Goal: Transaction & Acquisition: Purchase product/service

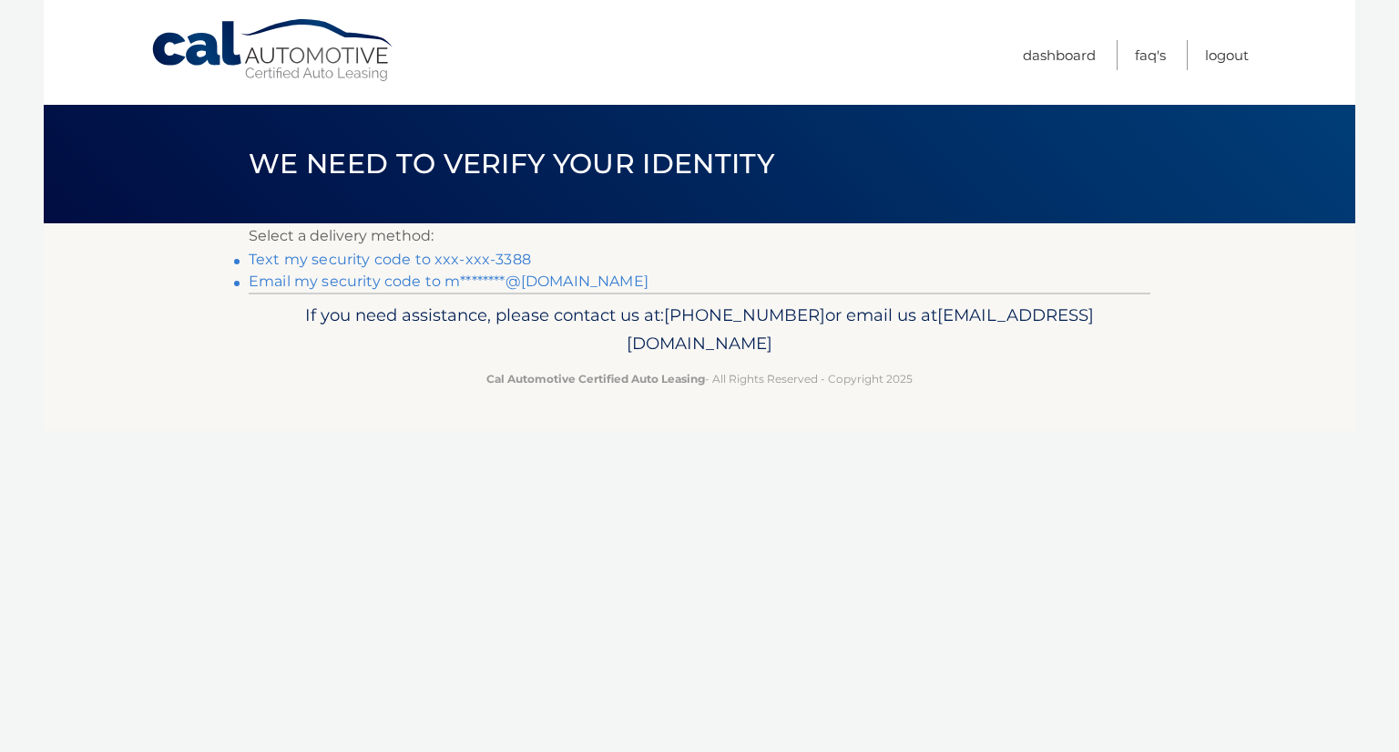
click at [461, 261] on link "Text my security code to xxx-xxx-3388" at bounding box center [390, 259] width 282 height 17
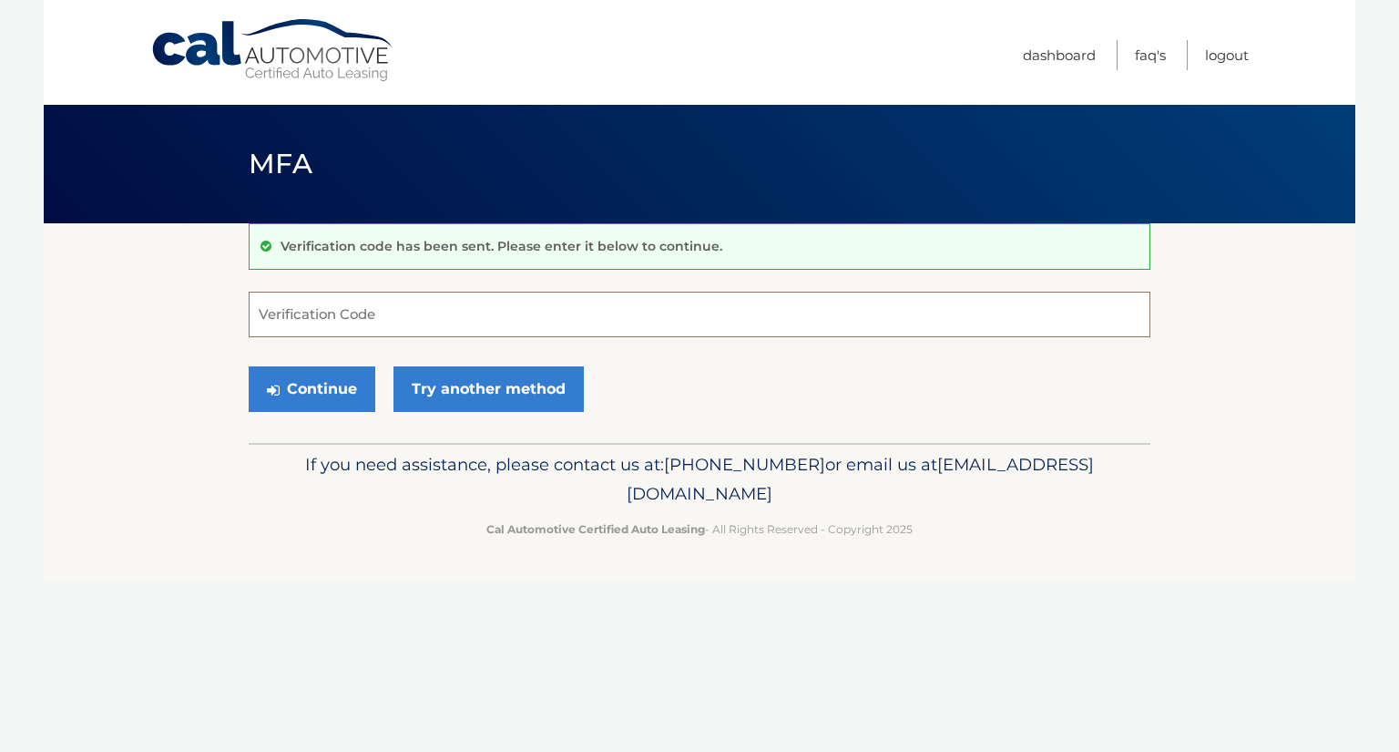
click at [343, 315] on input "Verification Code" at bounding box center [700, 315] width 902 height 46
click at [346, 304] on input "Verification Code" at bounding box center [700, 315] width 902 height 46
type input "009925"
click at [318, 400] on button "Continue" at bounding box center [312, 389] width 127 height 46
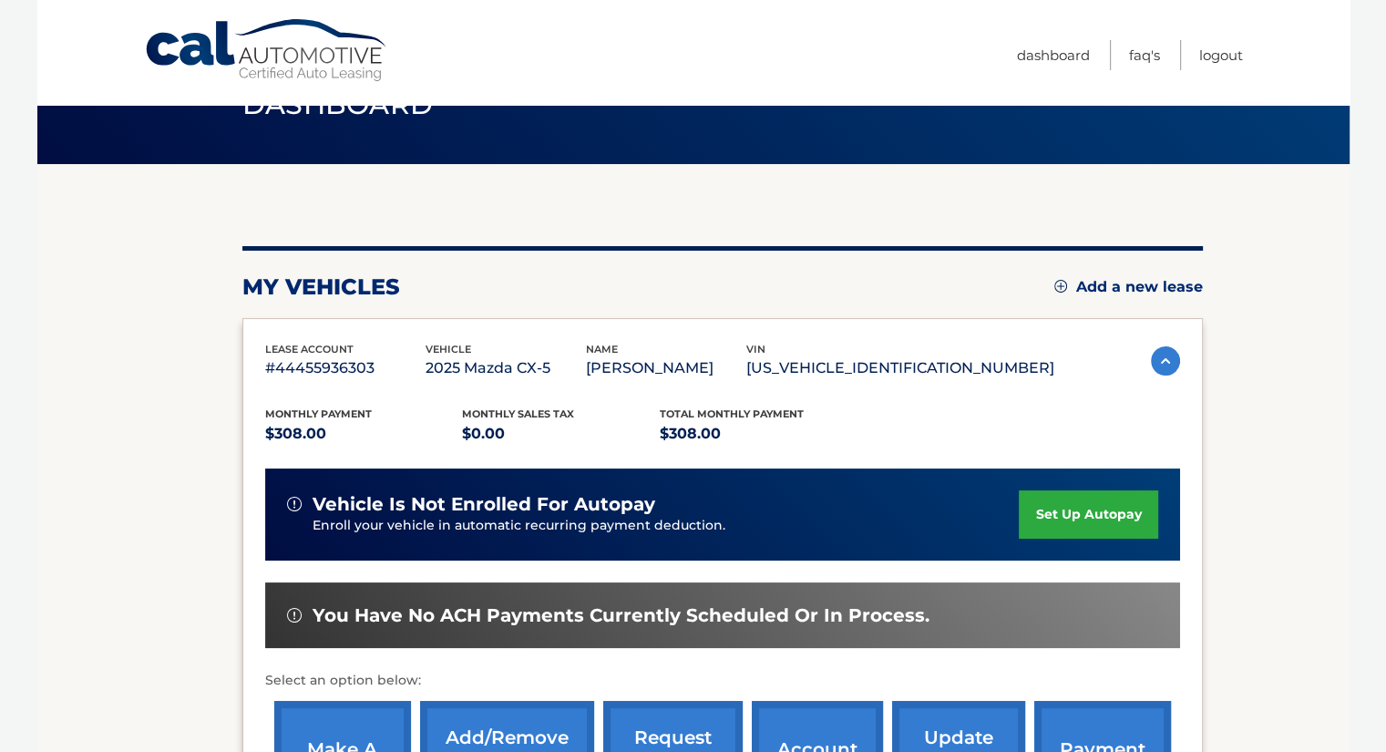
scroll to position [60, 0]
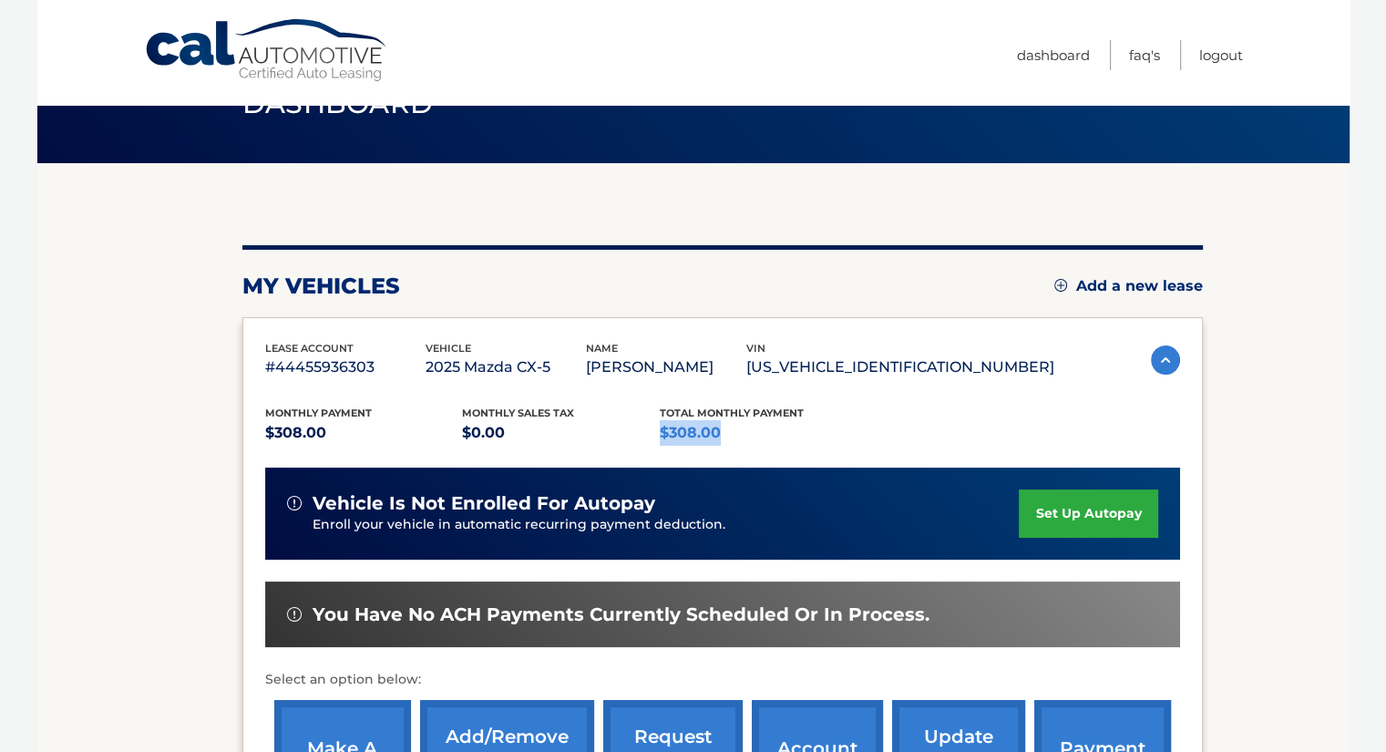
drag, startPoint x: 726, startPoint y: 435, endPoint x: 660, endPoint y: 438, distance: 66.6
click at [660, 438] on p "$308.00" at bounding box center [759, 433] width 198 height 26
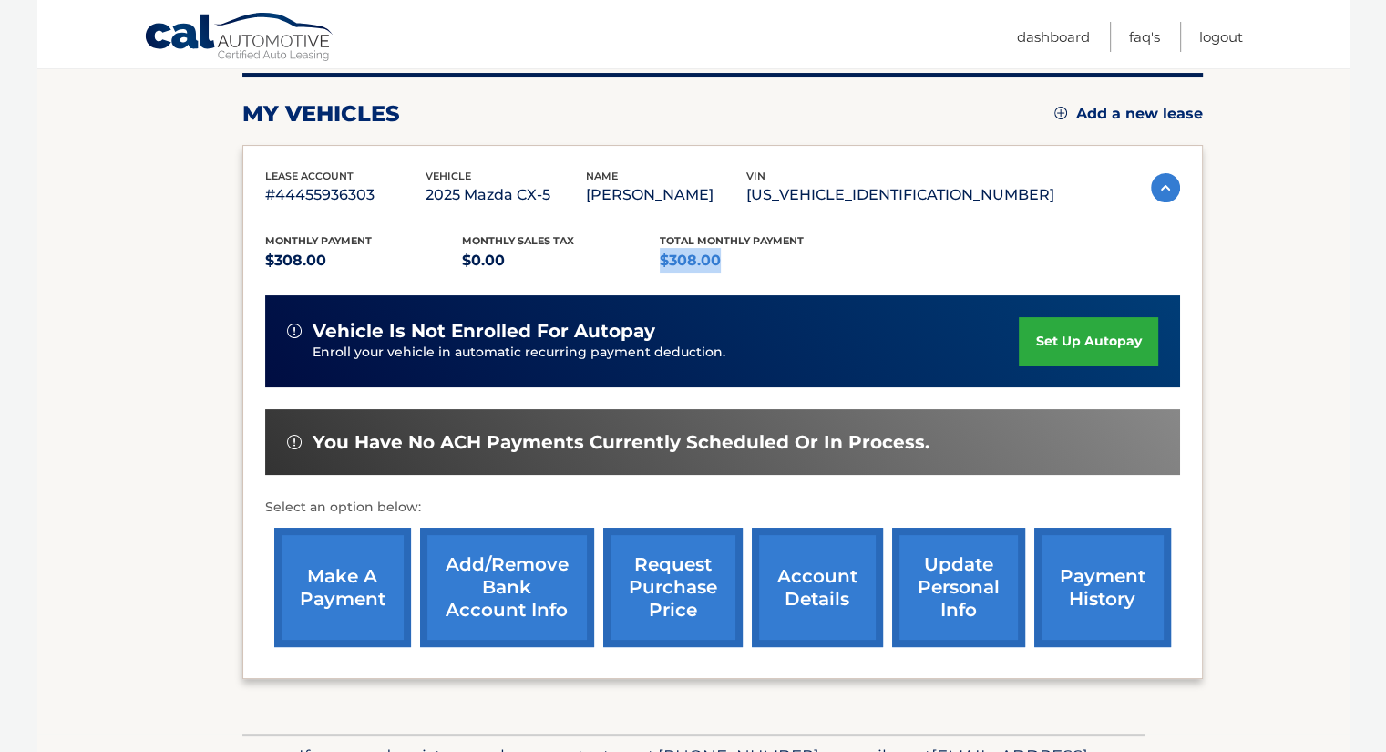
scroll to position [233, 0]
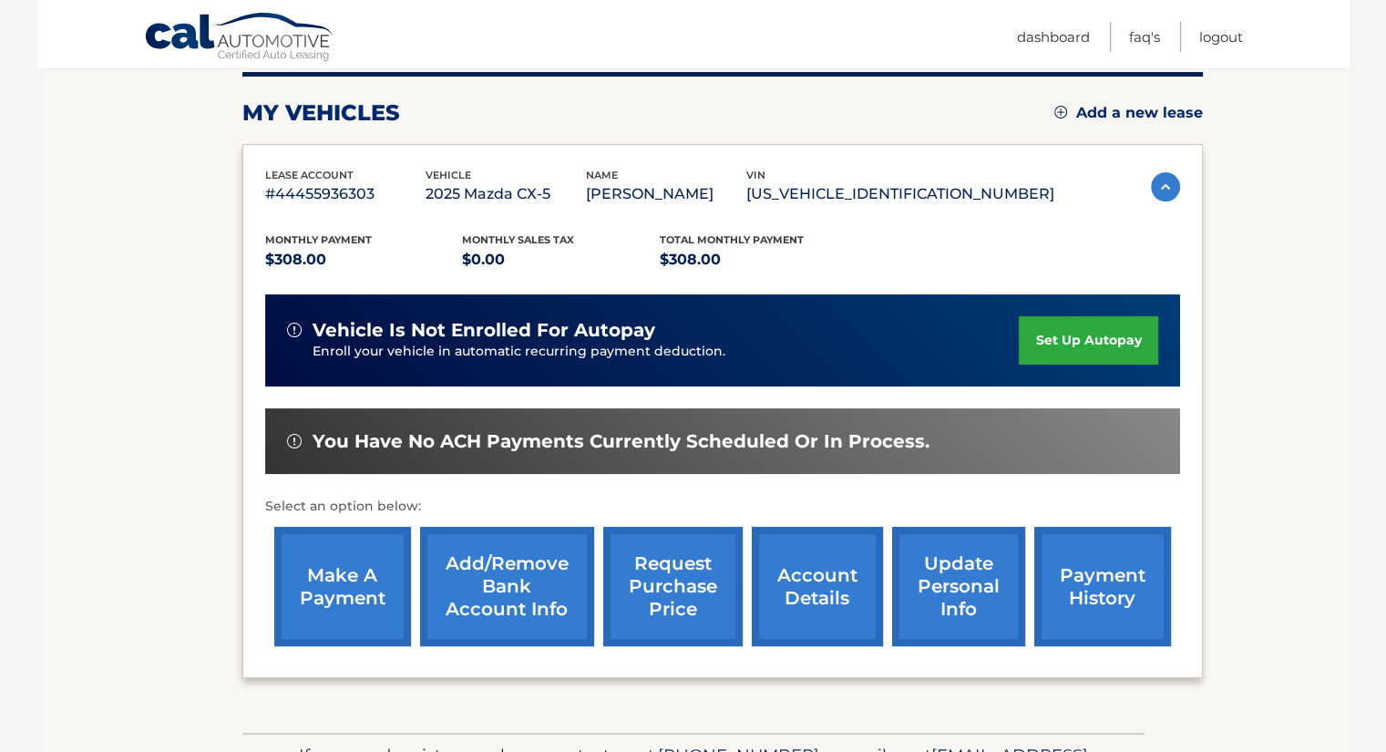
click at [418, 508] on p "Select an option below:" at bounding box center [722, 507] width 915 height 22
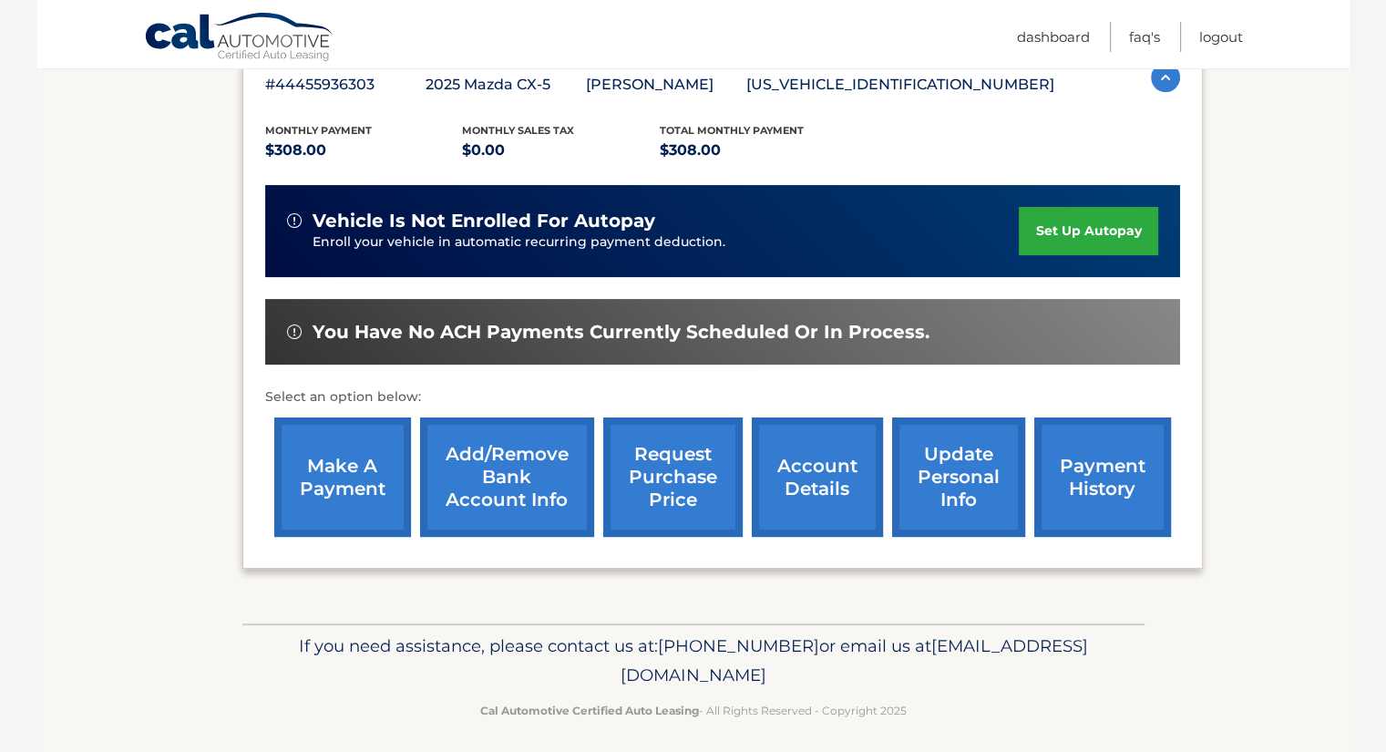
scroll to position [342, 0]
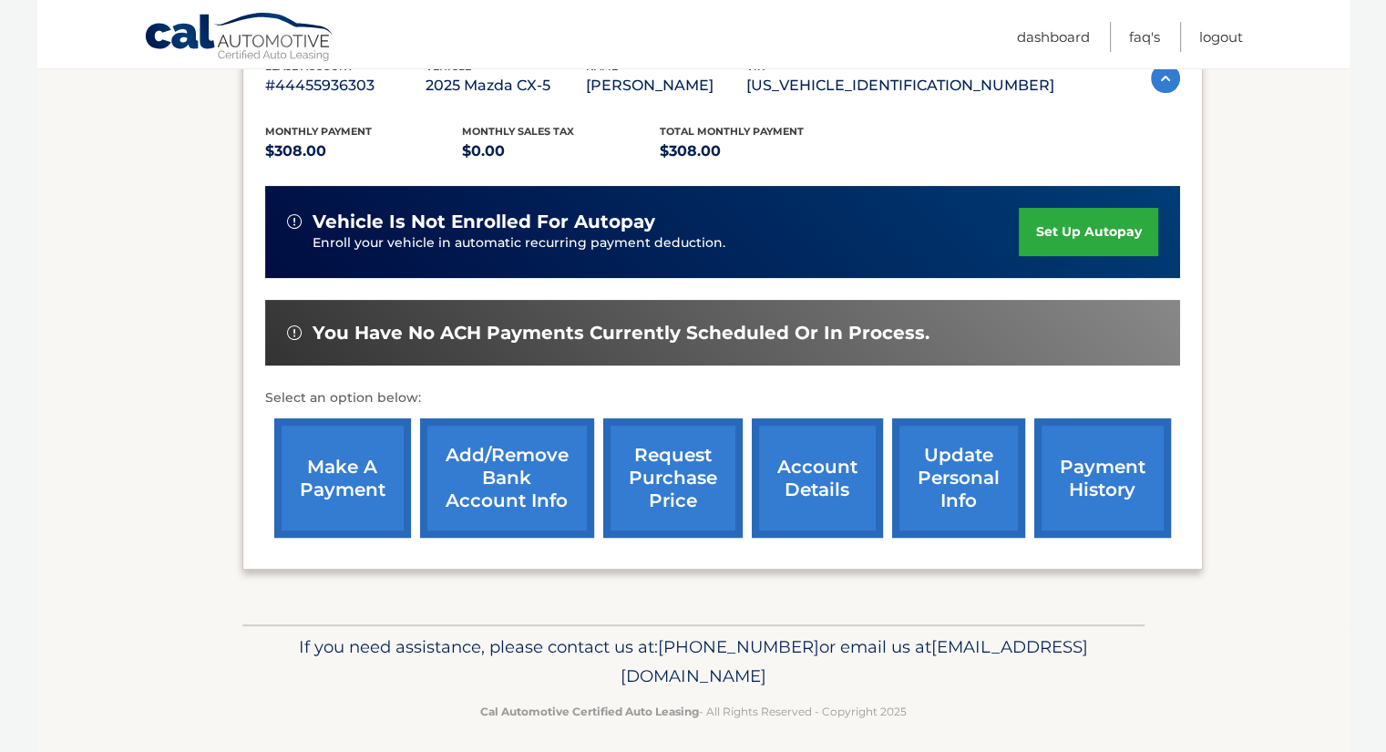
click at [364, 477] on link "make a payment" at bounding box center [342, 477] width 137 height 119
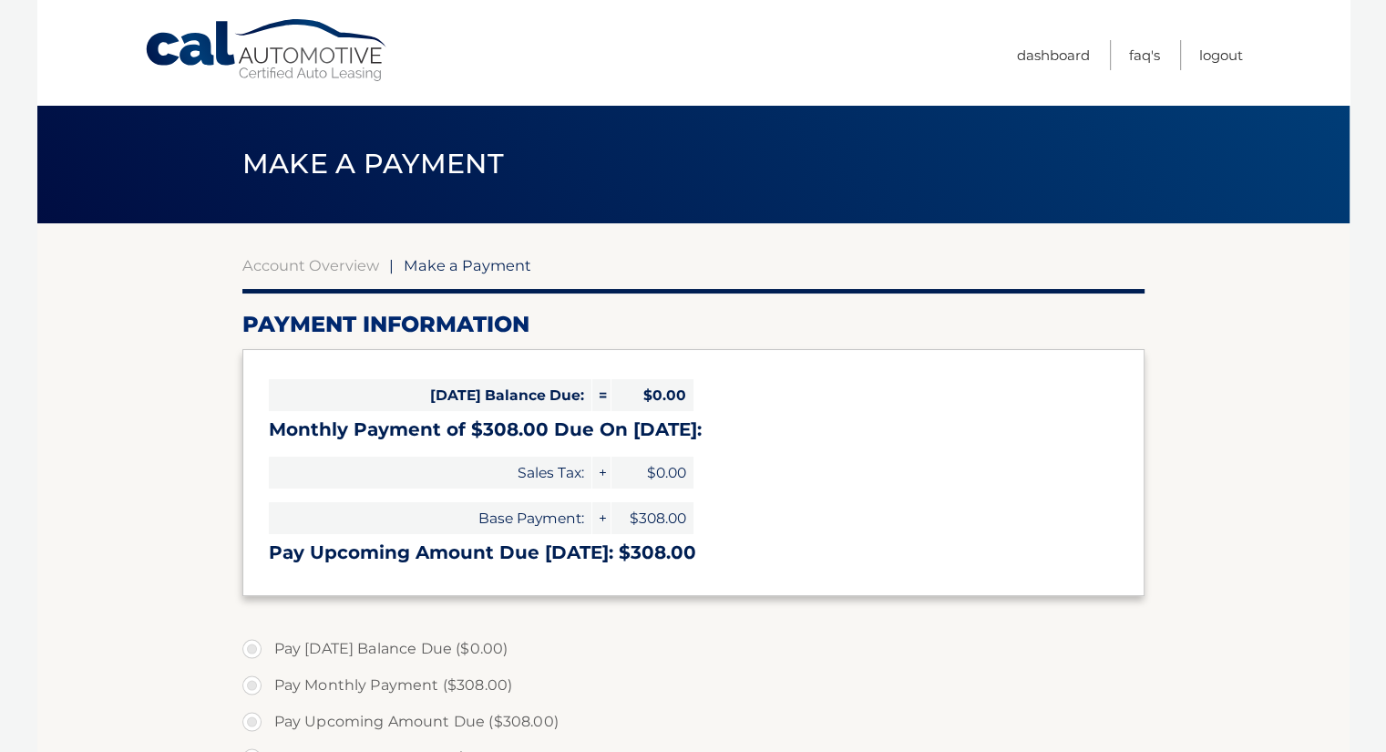
select select "NDllODExZGMtODFmMy00ZmY0LTlhNjgtNTRhOTI0NWE0ZTJk"
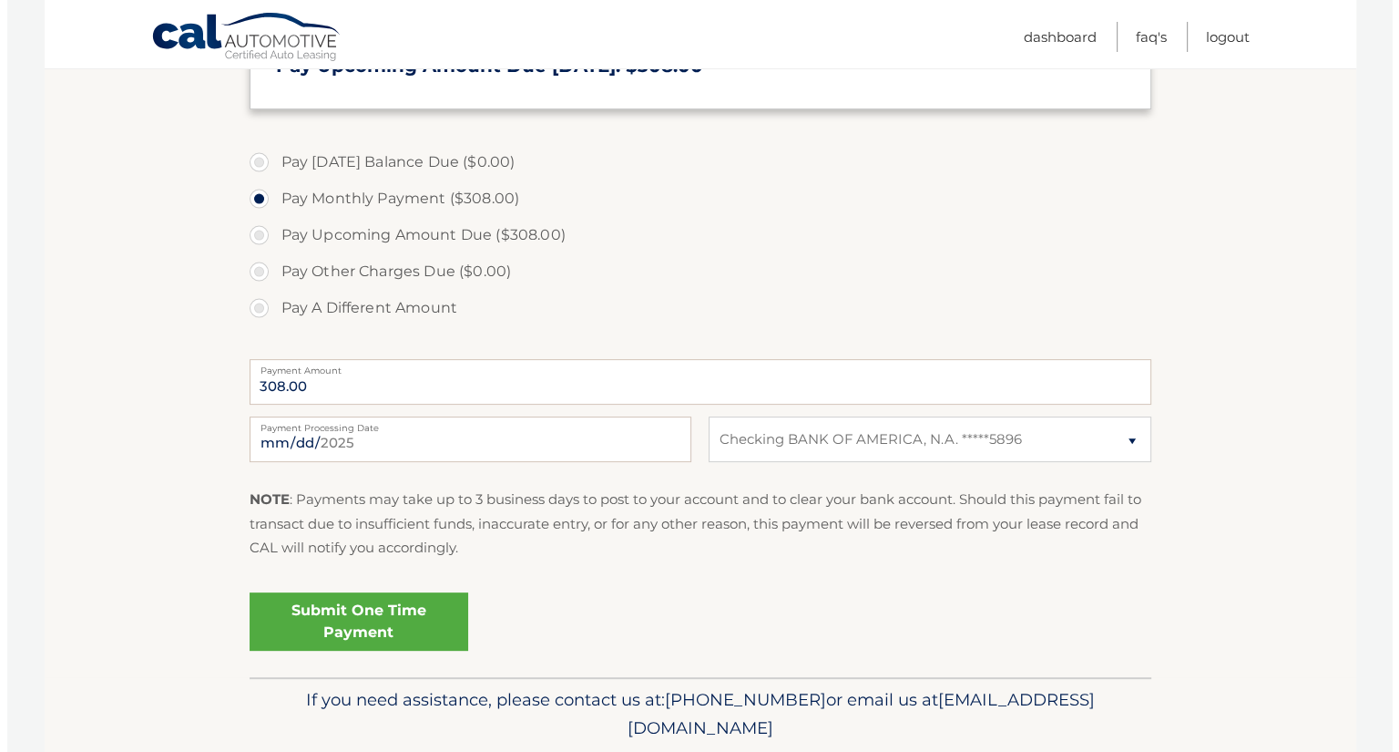
scroll to position [487, 0]
click at [390, 620] on link "Submit One Time Payment" at bounding box center [351, 620] width 219 height 58
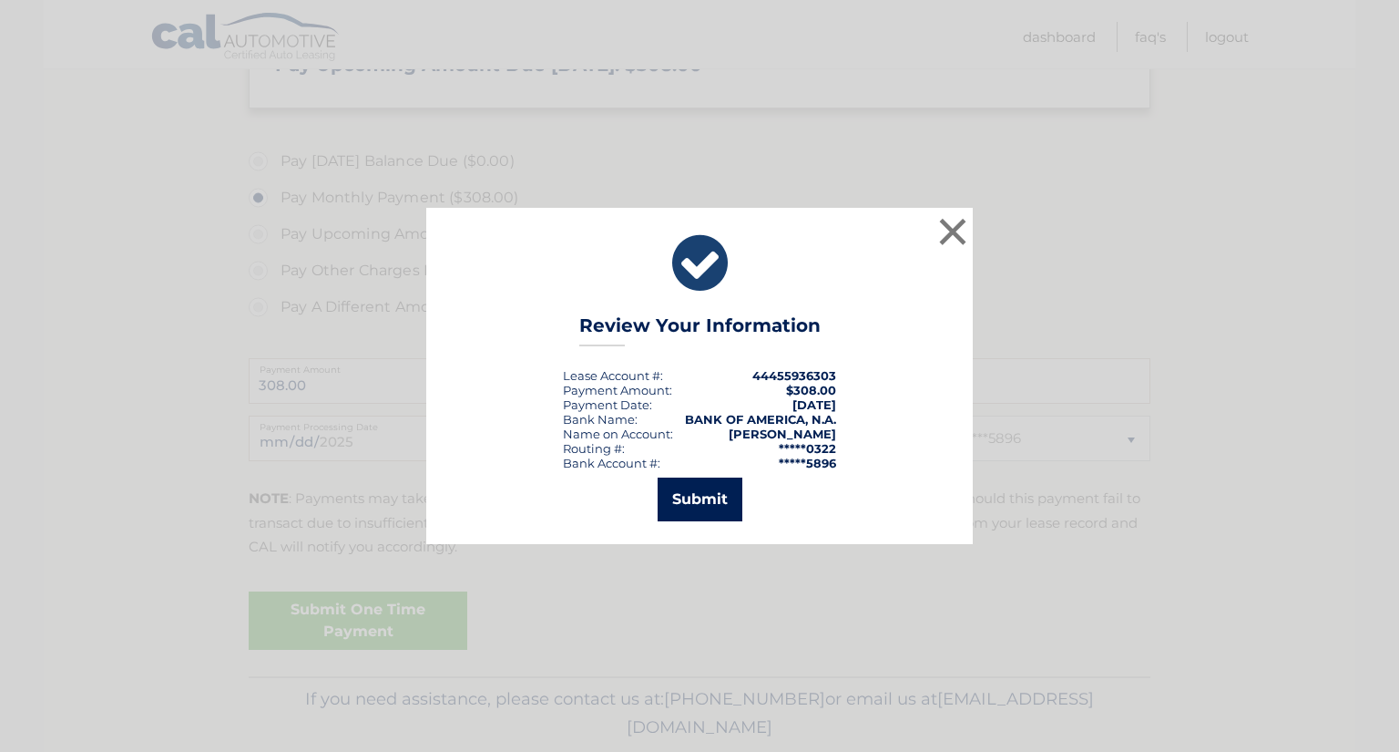
click at [707, 498] on button "Submit" at bounding box center [700, 499] width 85 height 44
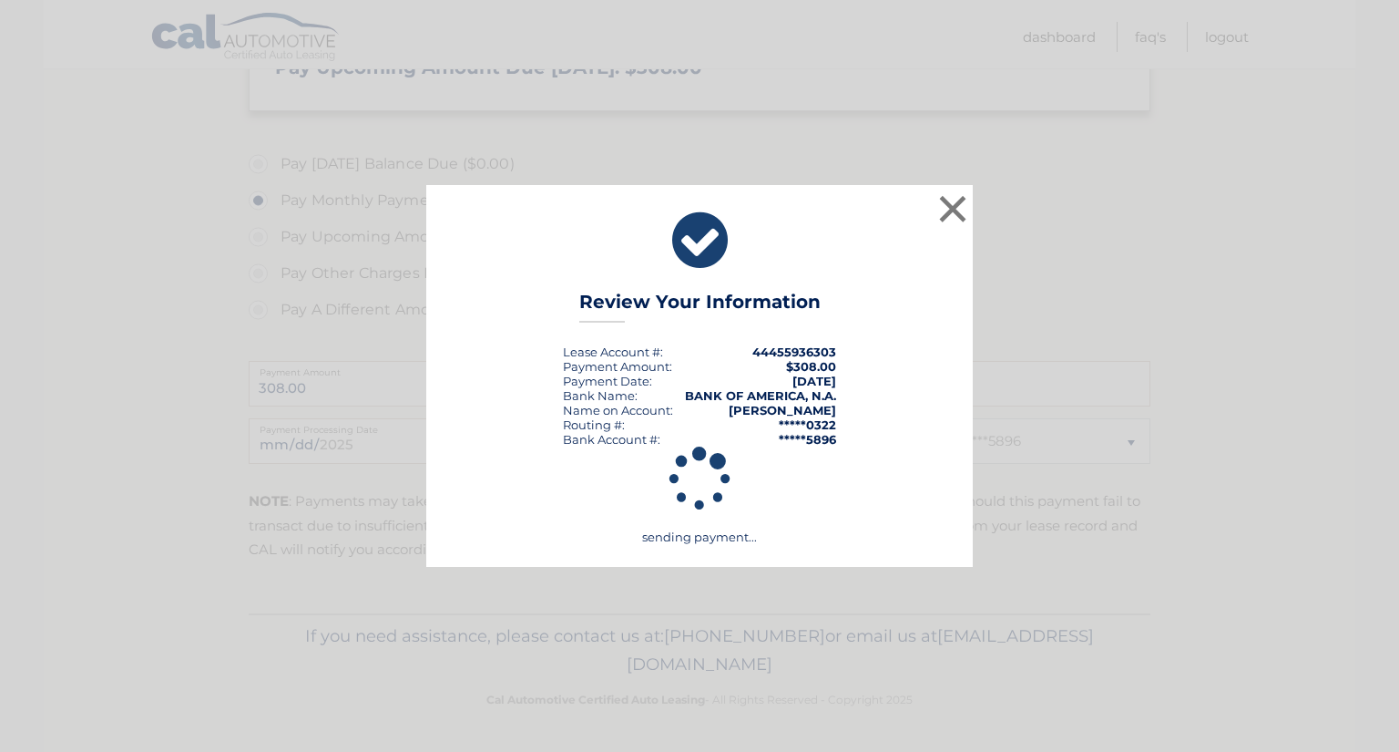
scroll to position [484, 0]
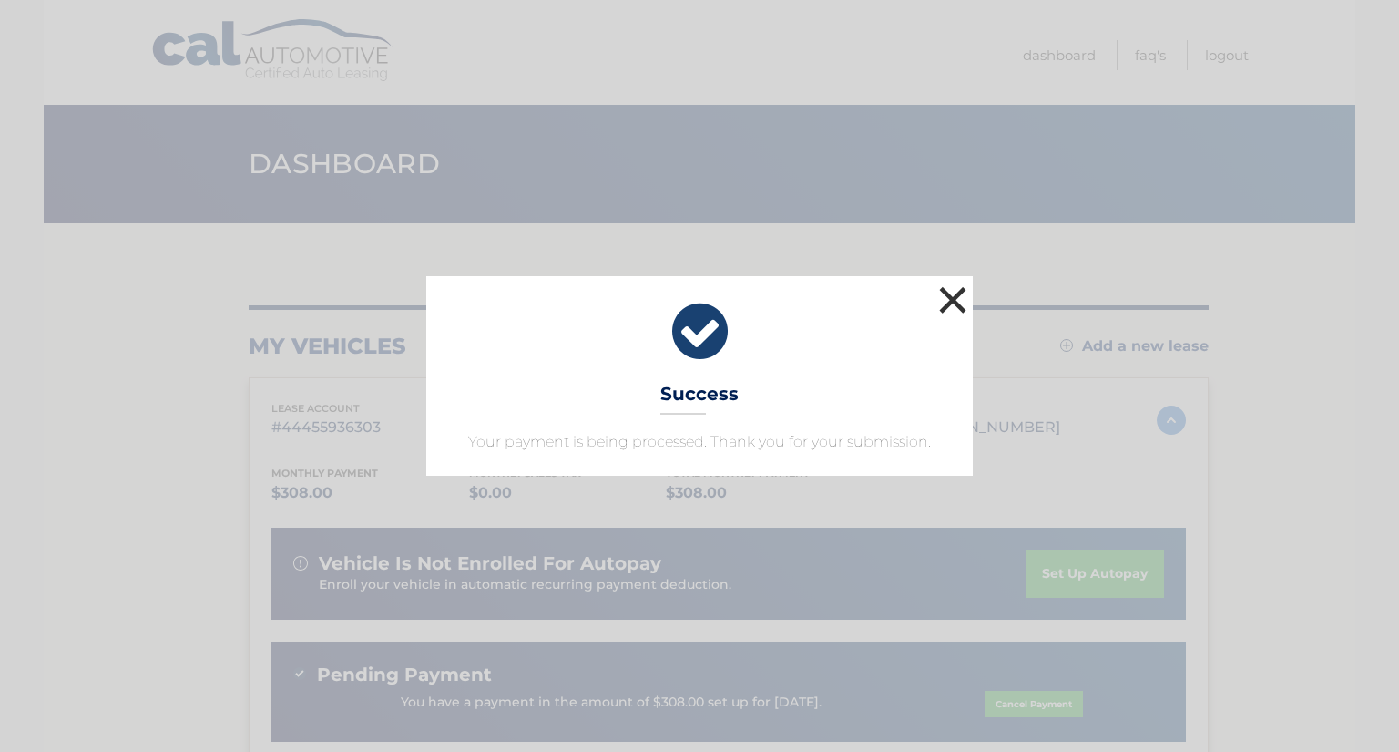
click at [960, 298] on button "×" at bounding box center [953, 300] width 36 height 36
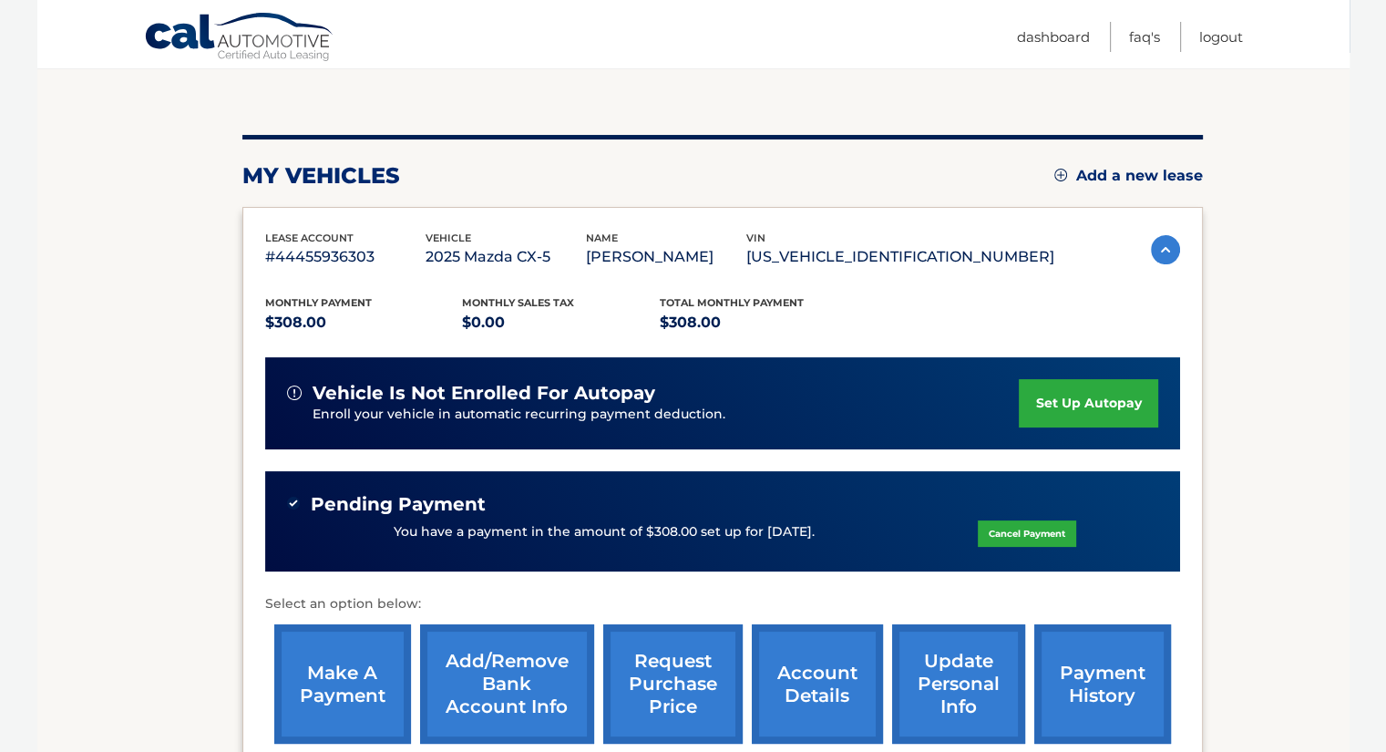
scroll to position [171, 0]
